Goal: Find specific page/section: Find specific page/section

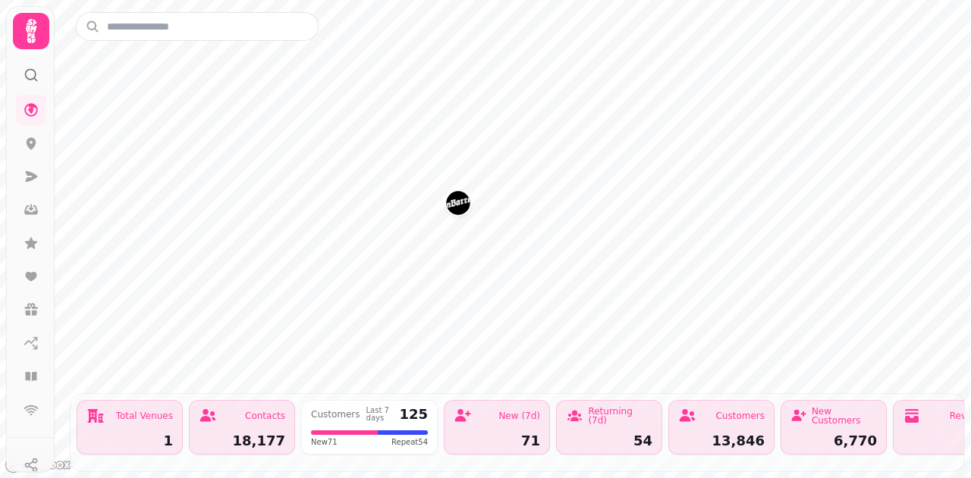
click at [40, 23] on icon at bounding box center [31, 31] width 30 height 30
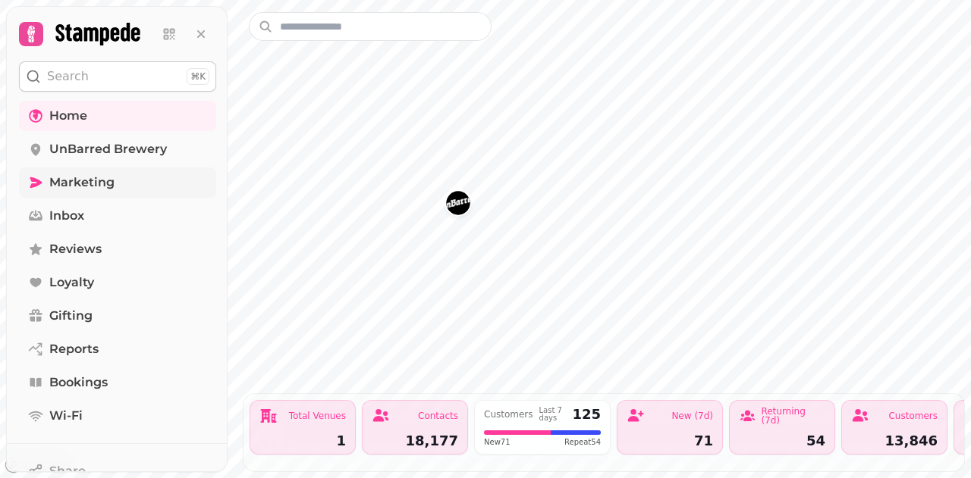
click at [124, 186] on link "Marketing" at bounding box center [117, 183] width 197 height 30
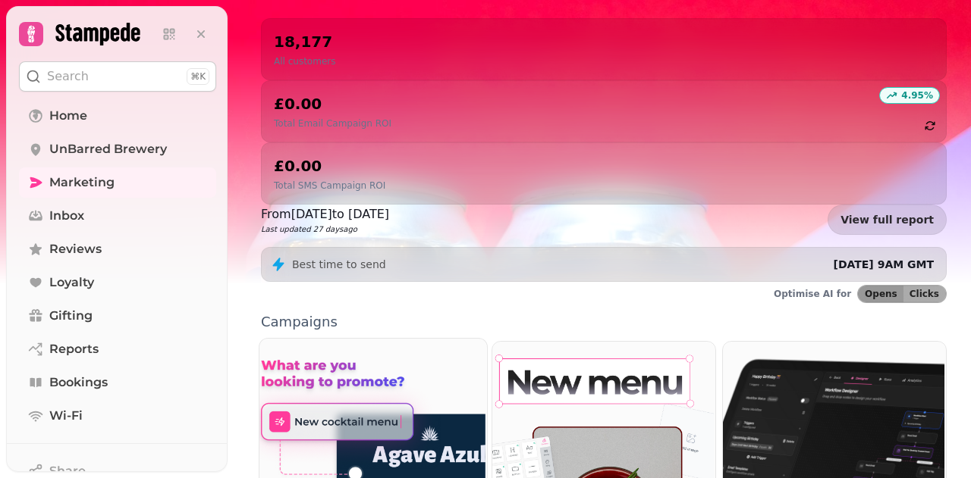
scroll to position [303, 0]
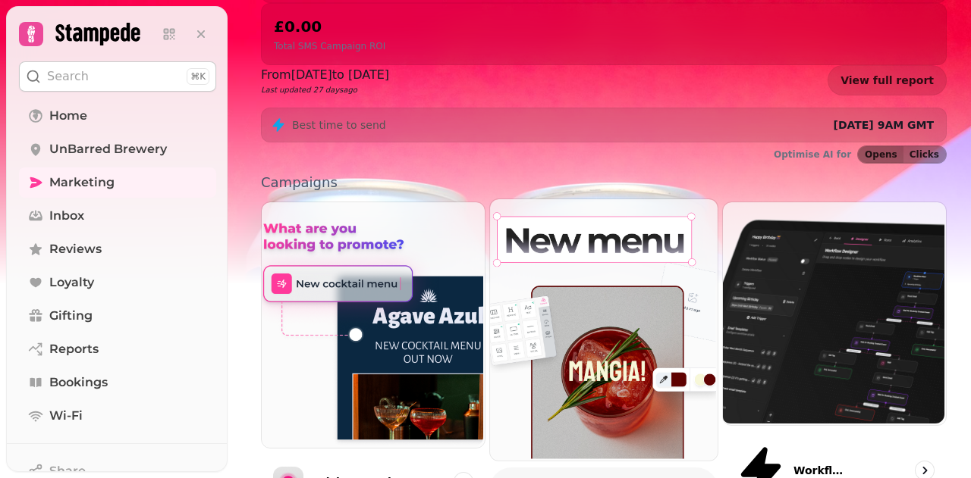
click at [576, 275] on img at bounding box center [601, 329] width 227 height 262
